Goal: Obtain resource: Download file/media

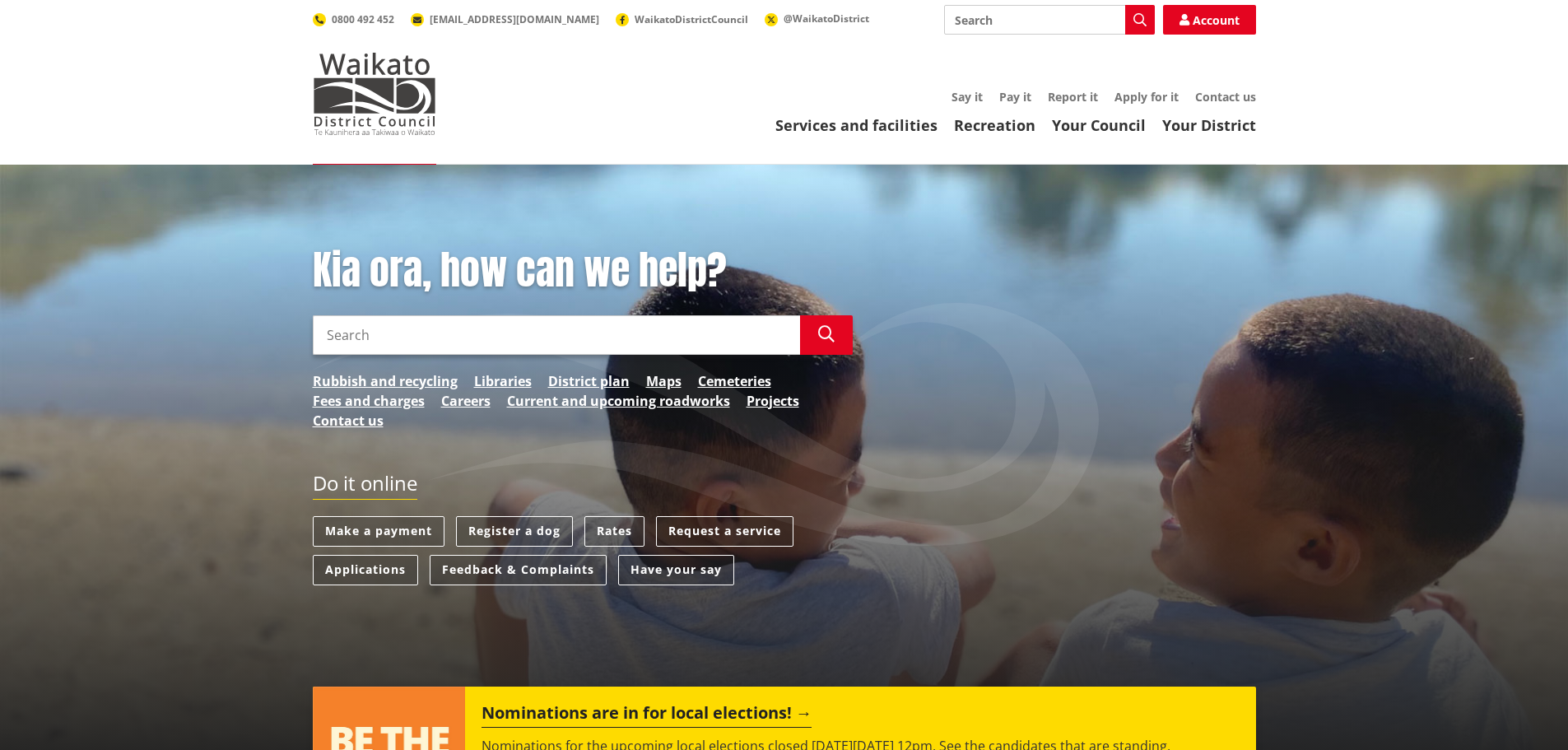
click at [1025, 18] on input "Search" at bounding box center [1049, 20] width 211 height 30
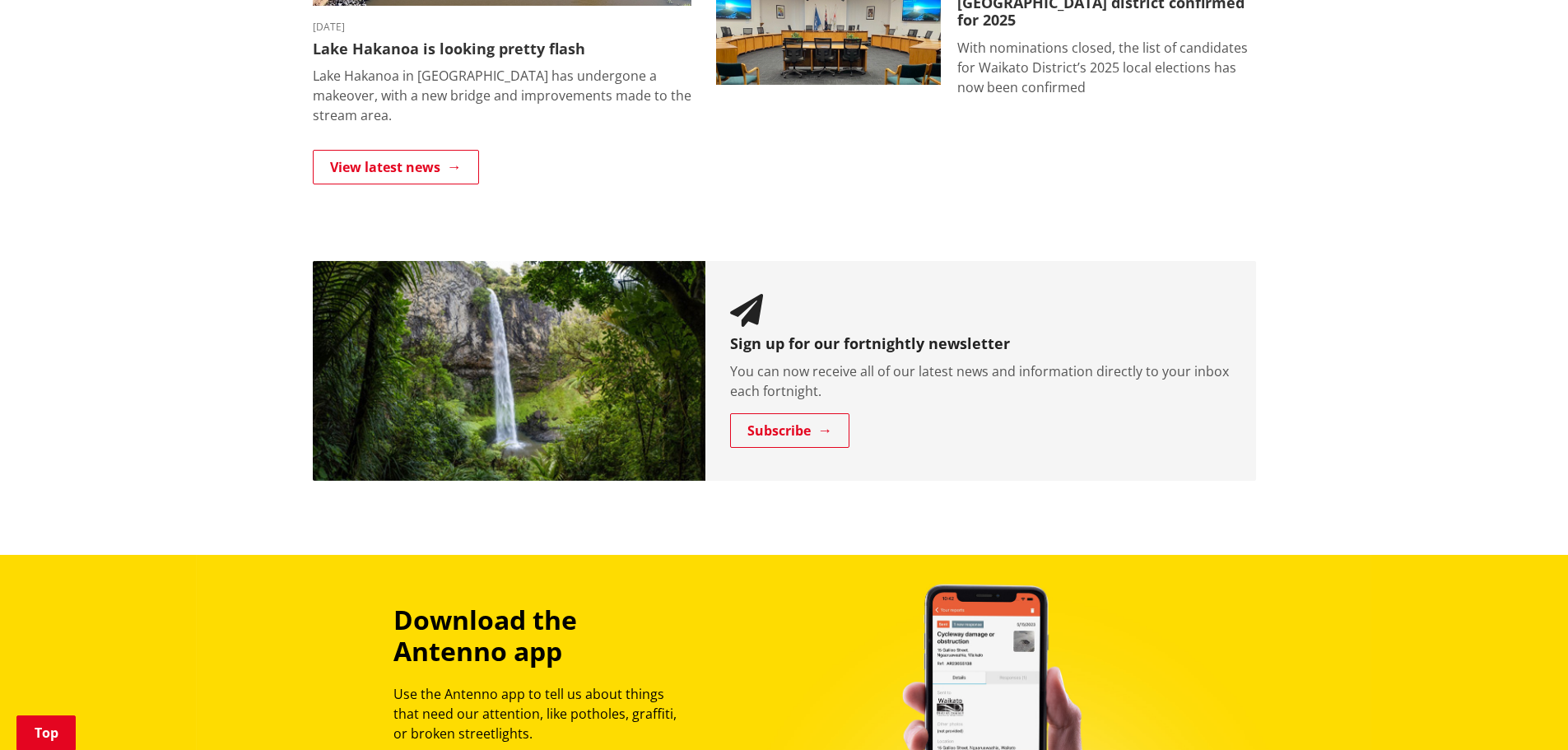
scroll to position [1868, 0]
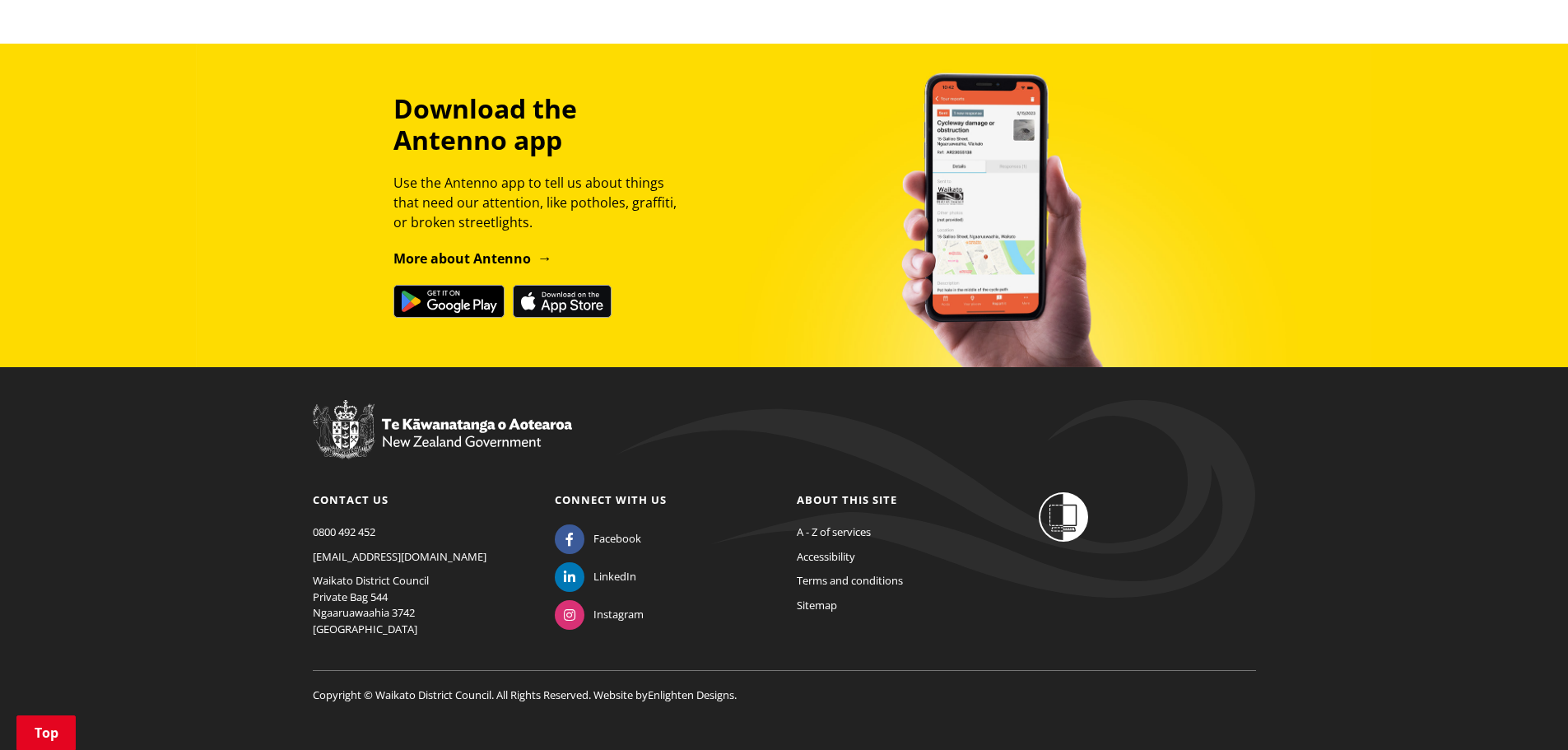
type input "annual report"
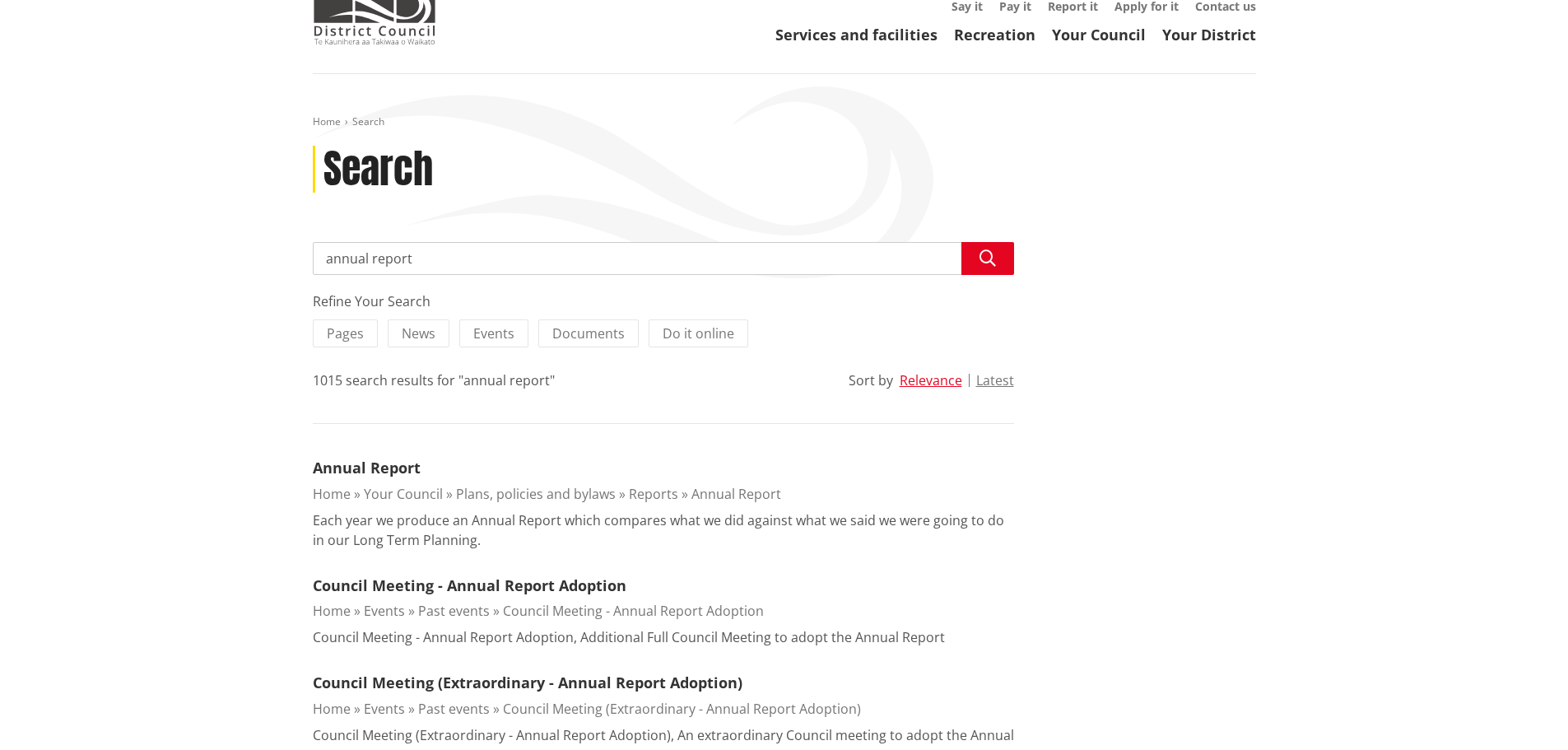
scroll to position [247, 0]
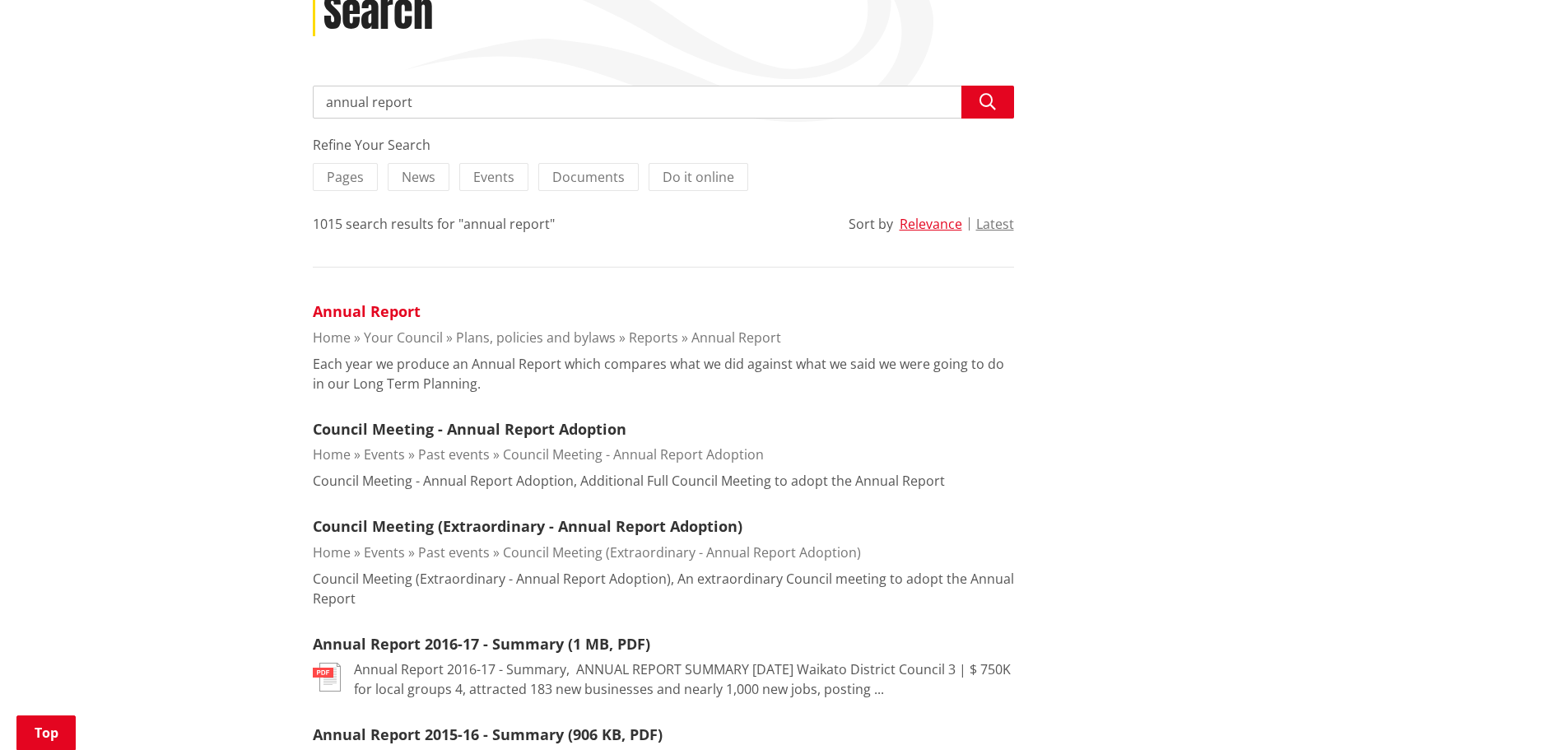
click at [372, 316] on link "Annual Report" at bounding box center [367, 311] width 108 height 20
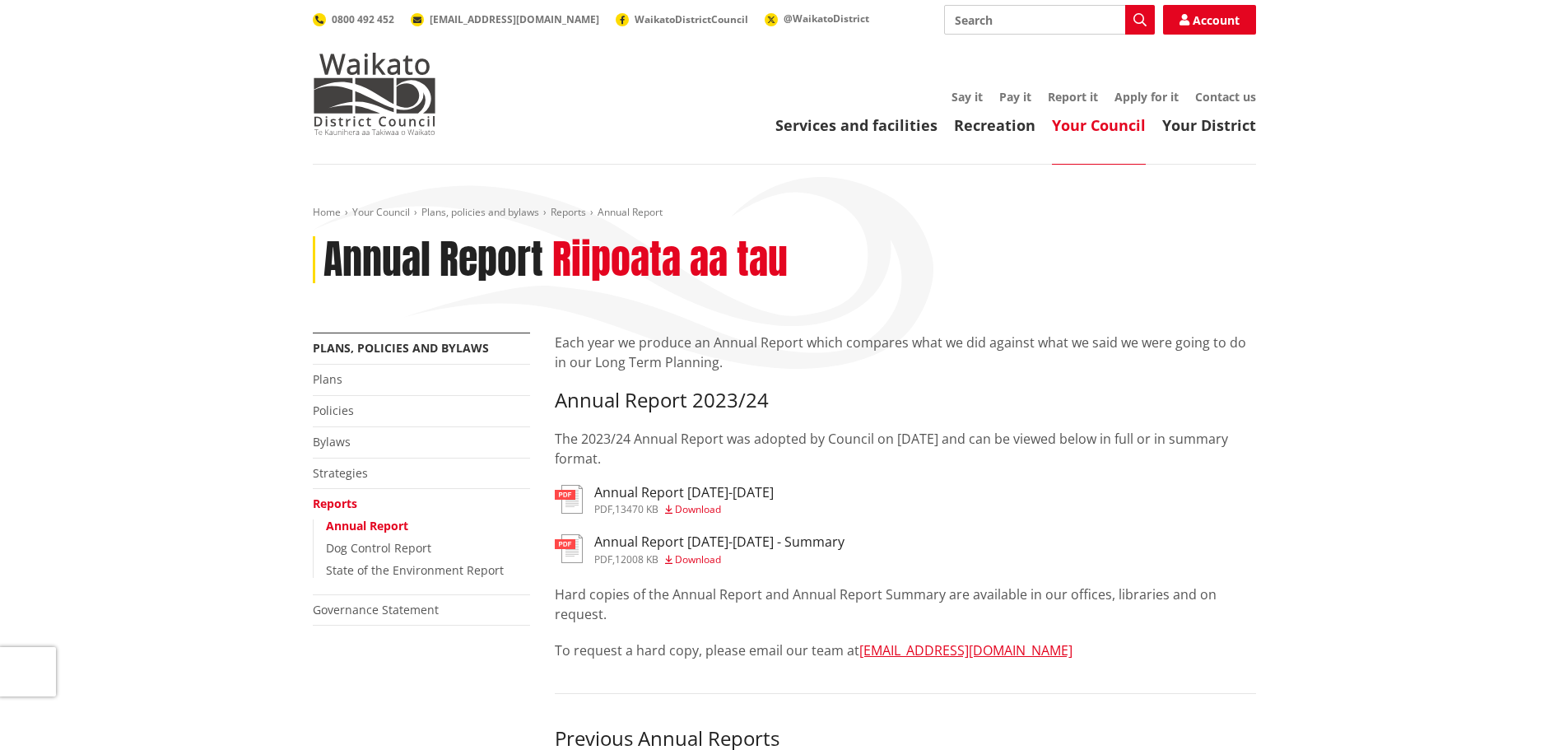
click at [700, 563] on span "Download" at bounding box center [698, 559] width 46 height 14
